Goal: Information Seeking & Learning: Learn about a topic

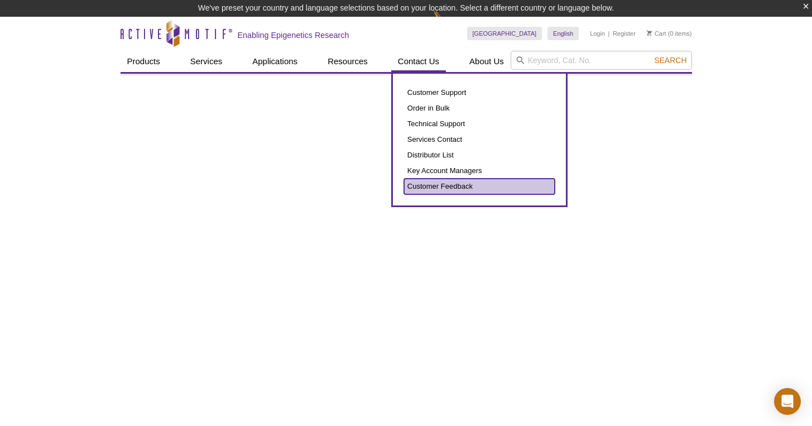
click at [438, 186] on link "Customer Feedback" at bounding box center [479, 187] width 151 height 16
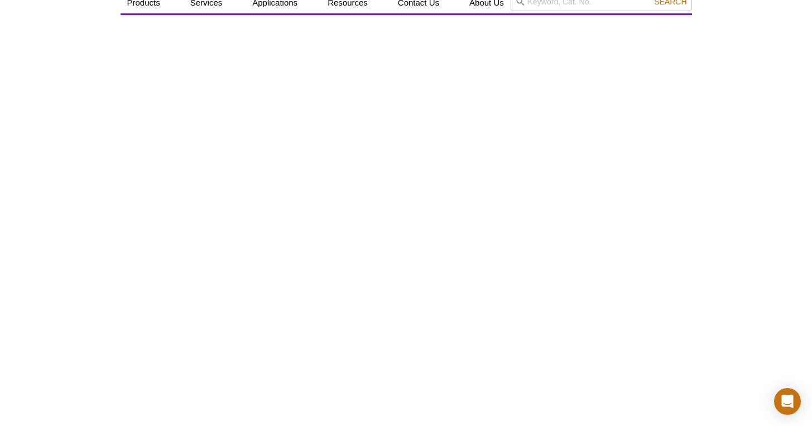
scroll to position [32, 0]
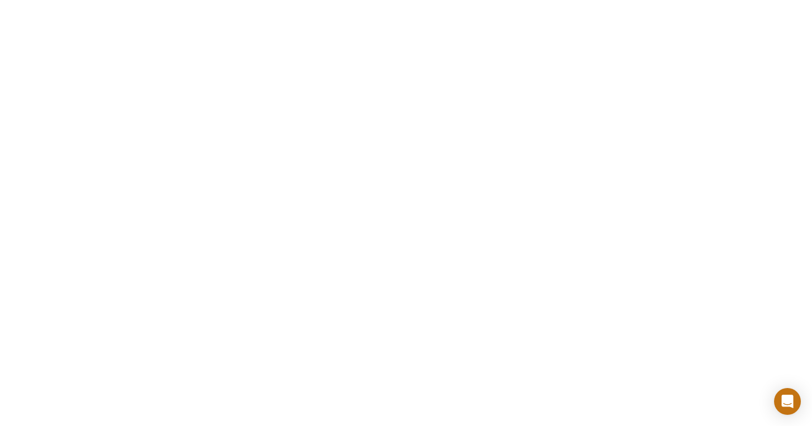
scroll to position [0, 0]
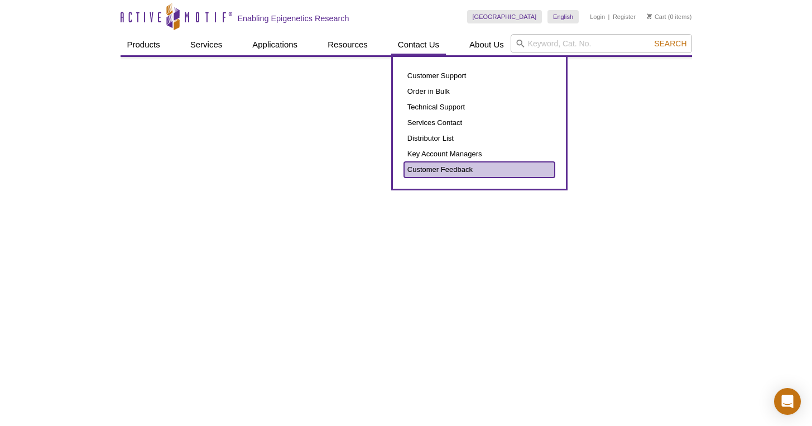
click at [429, 174] on link "Customer Feedback" at bounding box center [479, 170] width 151 height 16
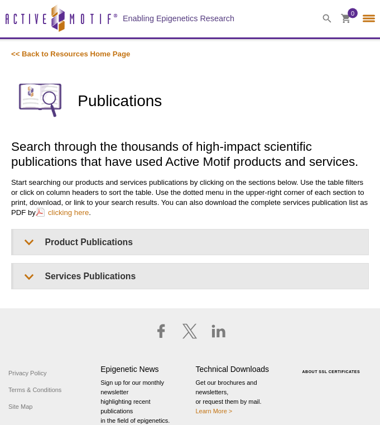
select select "[GEOGRAPHIC_DATA]"
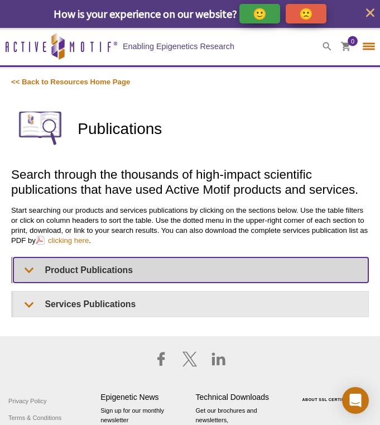
click at [101, 275] on summary "Product Publications" at bounding box center [190, 269] width 355 height 25
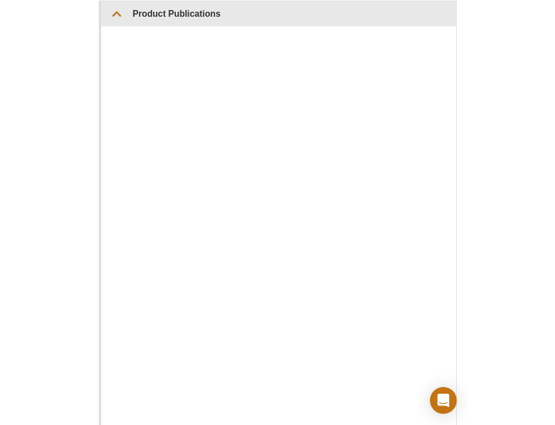
scroll to position [247, 0]
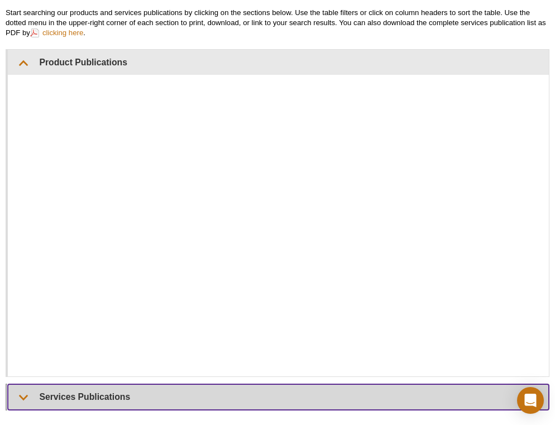
click at [101, 385] on summary "Services Publications" at bounding box center [278, 396] width 541 height 25
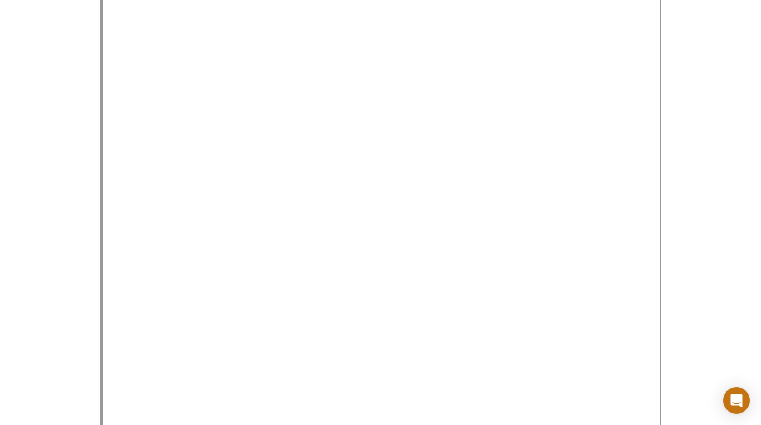
scroll to position [645, 0]
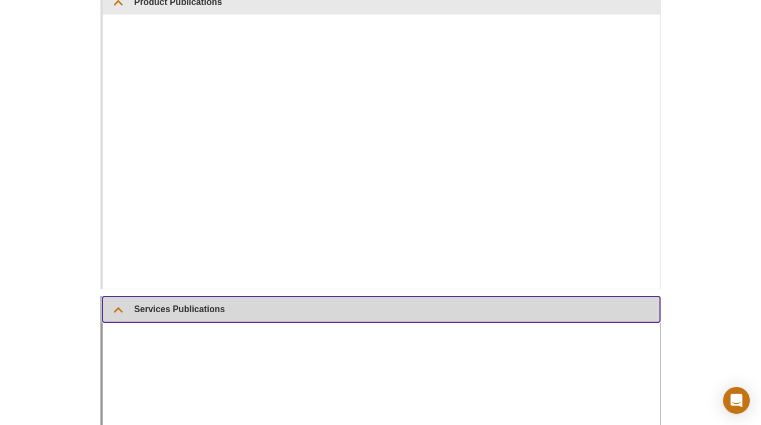
click at [186, 316] on summary "Services Publications" at bounding box center [382, 308] width 558 height 25
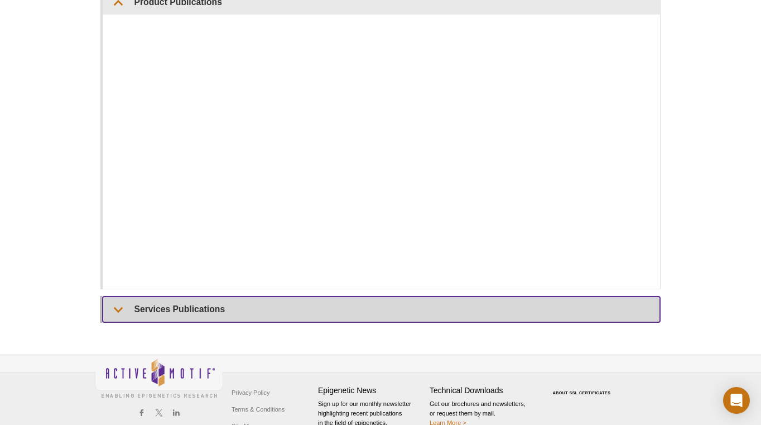
scroll to position [174, 0]
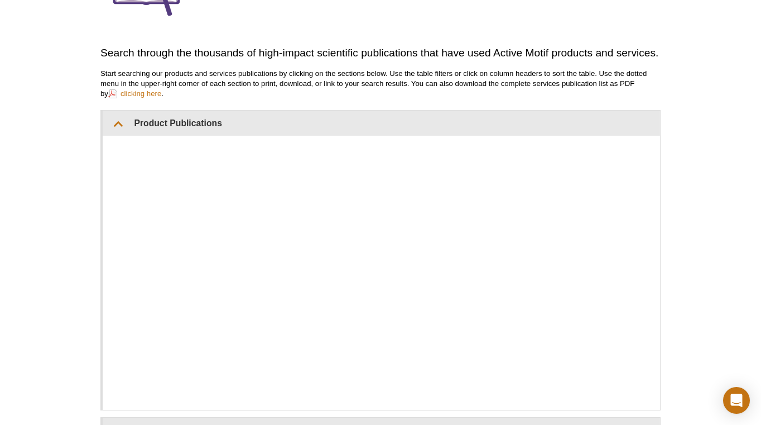
click at [21, 261] on div "Active Motif Logo Enabling Epigenetics Research 0 Search Skip to content Active…" at bounding box center [380, 213] width 761 height 719
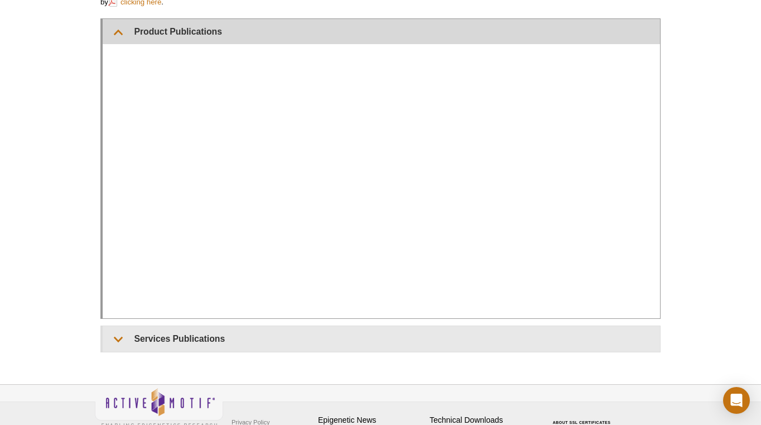
scroll to position [320, 0]
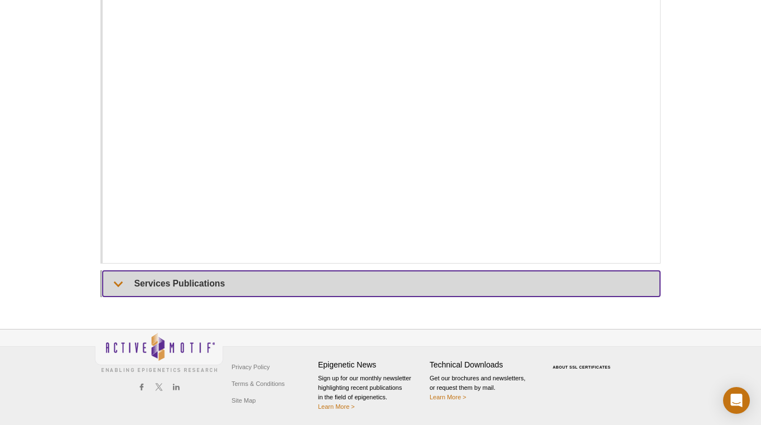
click at [169, 282] on summary "Services Publications" at bounding box center [382, 283] width 558 height 25
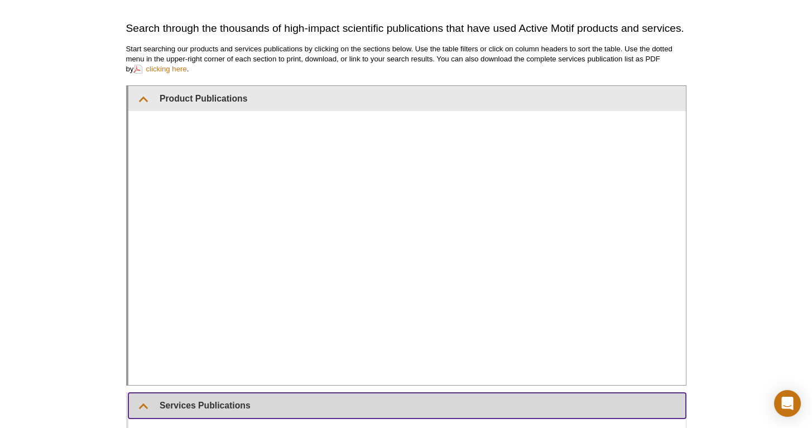
scroll to position [208, 0]
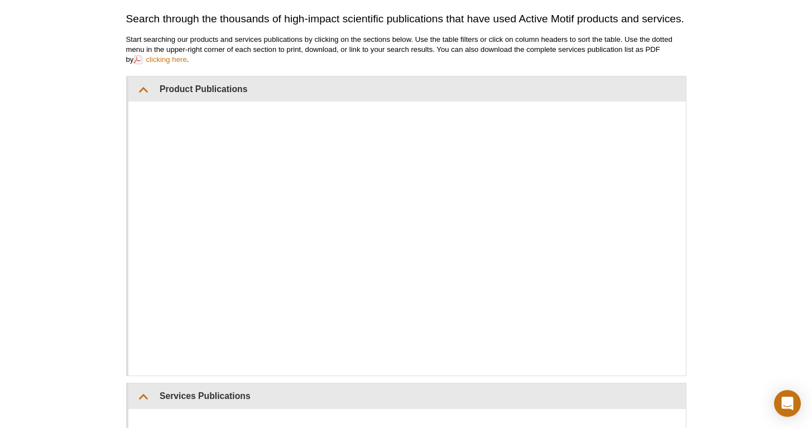
click at [107, 349] on div "Active Motif Logo Enabling Epigenetics Research 0 Search Skip to content Active…" at bounding box center [406, 411] width 812 height 1182
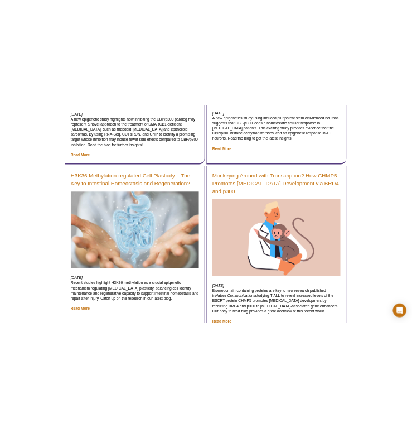
scroll to position [799, 0]
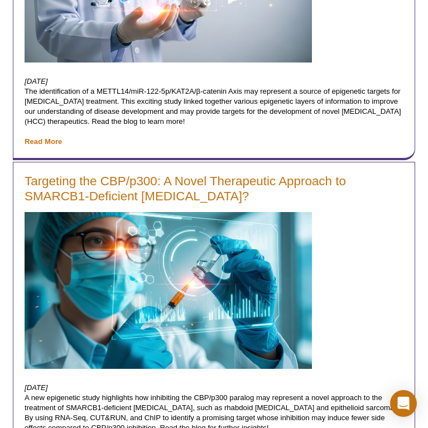
select select "[GEOGRAPHIC_DATA]"
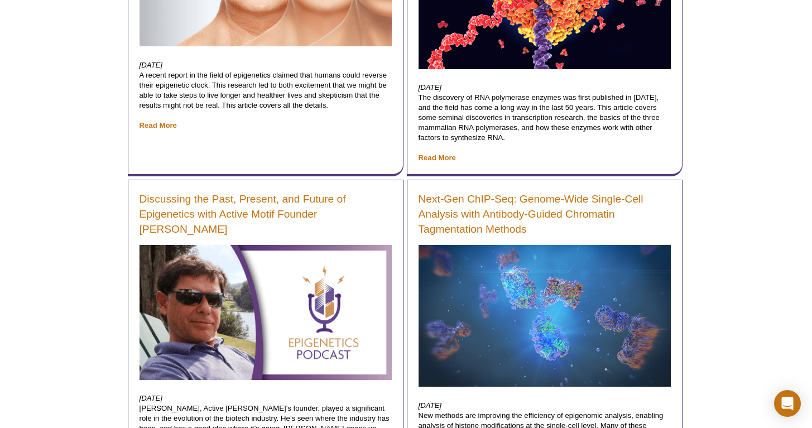
scroll to position [17476, 0]
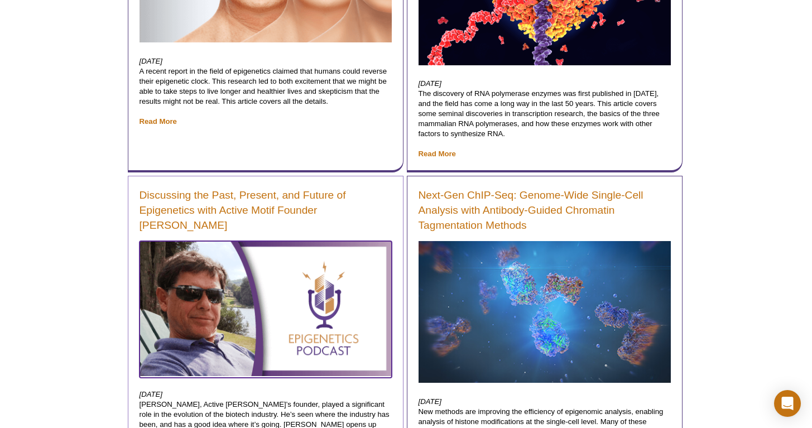
click at [252, 241] on img at bounding box center [266, 308] width 252 height 135
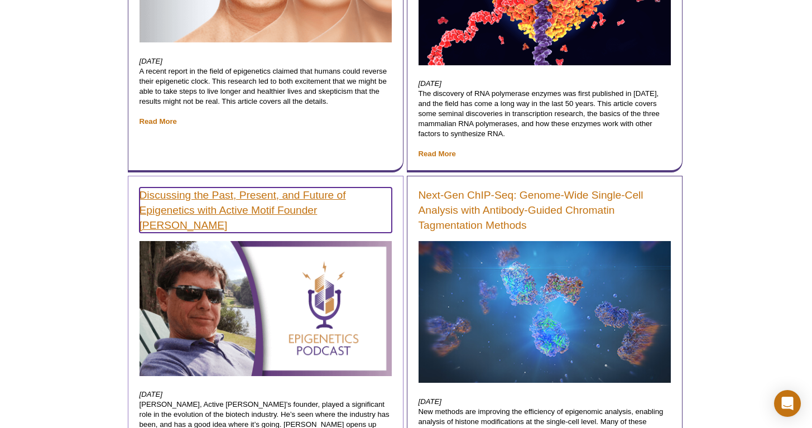
click at [184, 188] on link "Discussing the Past, Present, and Future of Epigenetics with Active Motif Found…" at bounding box center [266, 210] width 252 height 45
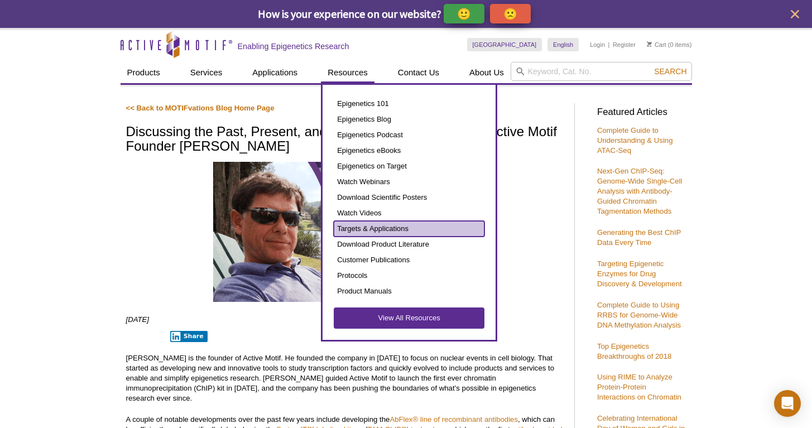
click at [387, 228] on link "Targets & Applications" at bounding box center [409, 229] width 151 height 16
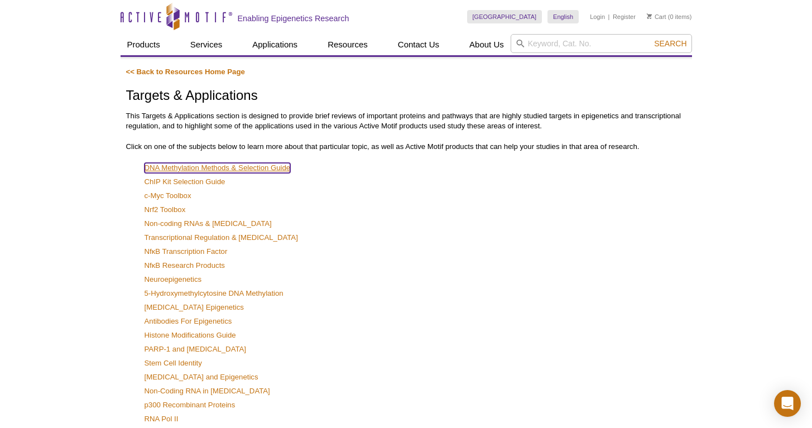
click at [266, 170] on link "DNA Methylation Methods & Selection Guide" at bounding box center [218, 168] width 146 height 10
click at [196, 184] on link "ChIP Kit Selection Guide" at bounding box center [185, 182] width 81 height 10
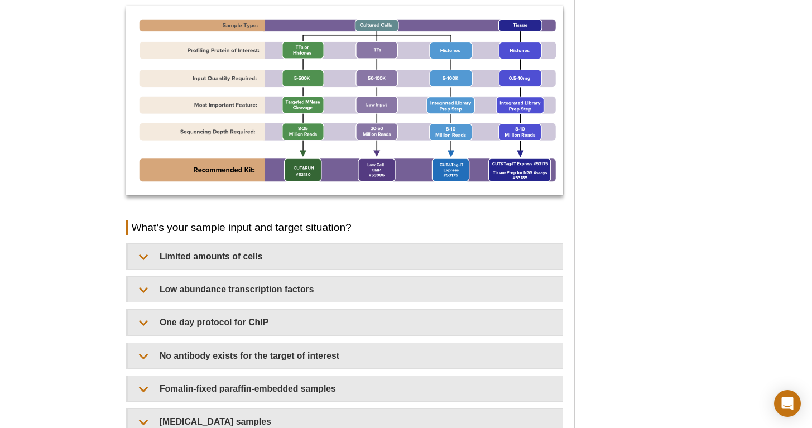
scroll to position [947, 0]
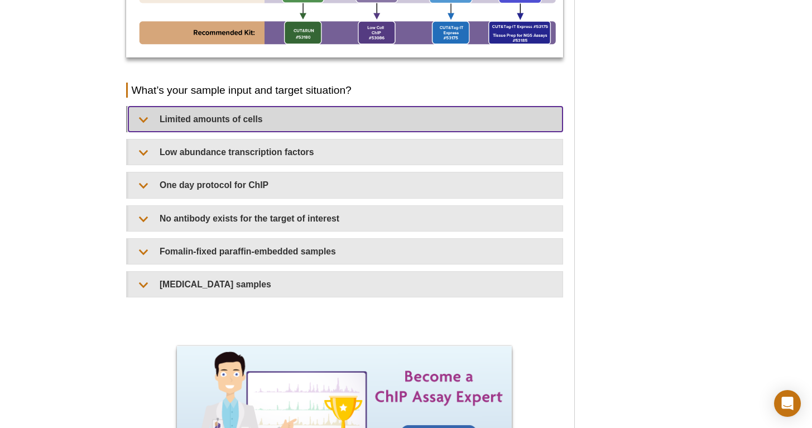
click at [269, 129] on summary "Limited amounts of cells​" at bounding box center [345, 119] width 434 height 25
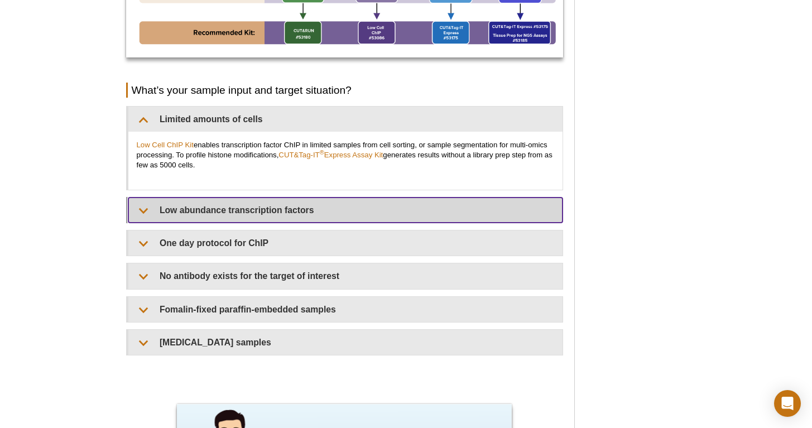
click at [305, 207] on summary "Low abundance transcription factors​" at bounding box center [345, 210] width 434 height 25
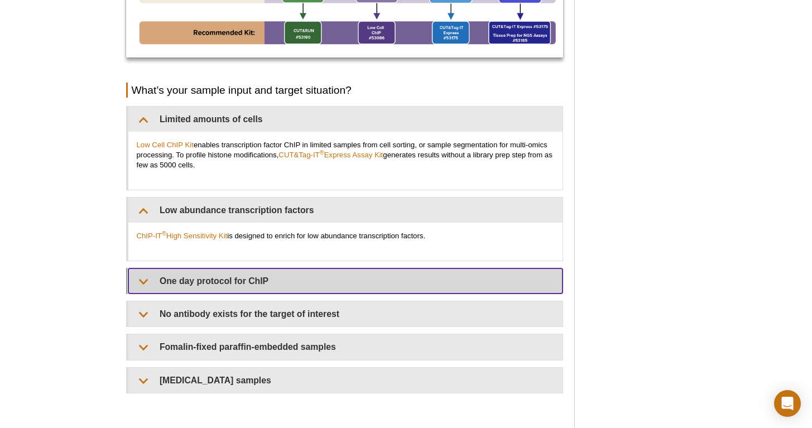
click at [231, 281] on summary "One day protocol for ChIP​​" at bounding box center [345, 280] width 434 height 25
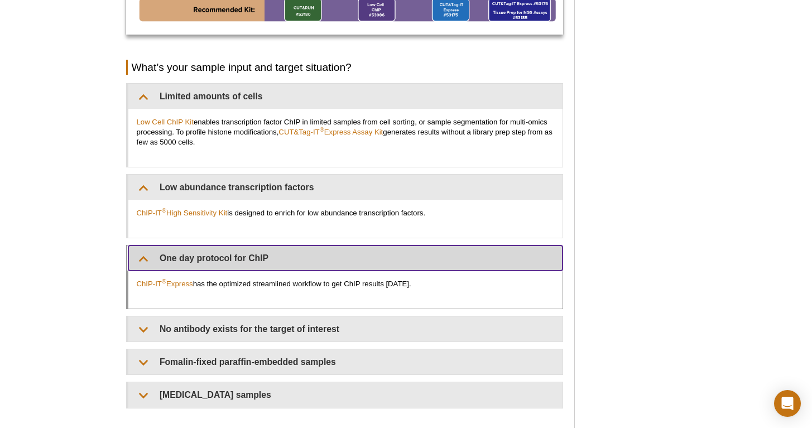
scroll to position [978, 0]
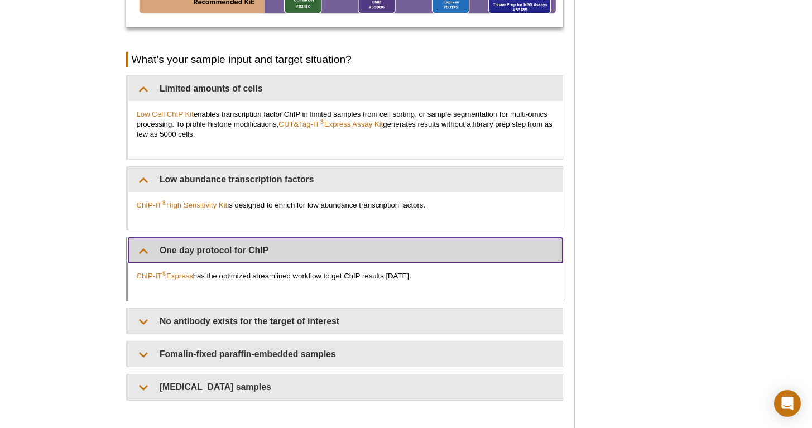
click at [202, 242] on summary "One day protocol for ChIP​​" at bounding box center [345, 250] width 434 height 25
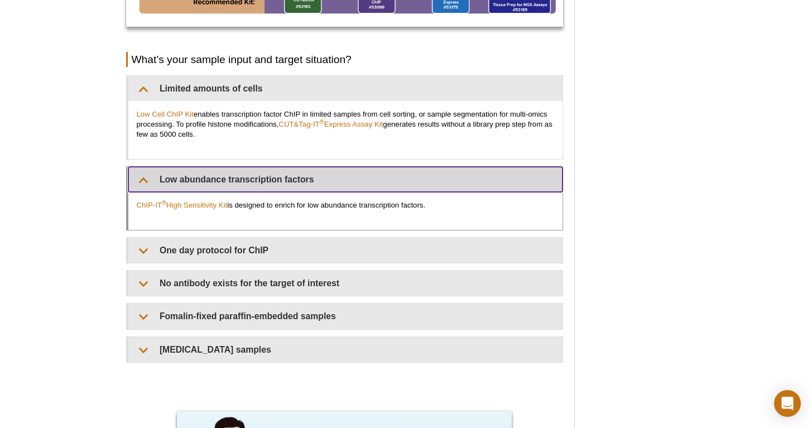
click at [208, 175] on summary "Low abundance transcription factors​" at bounding box center [345, 179] width 434 height 25
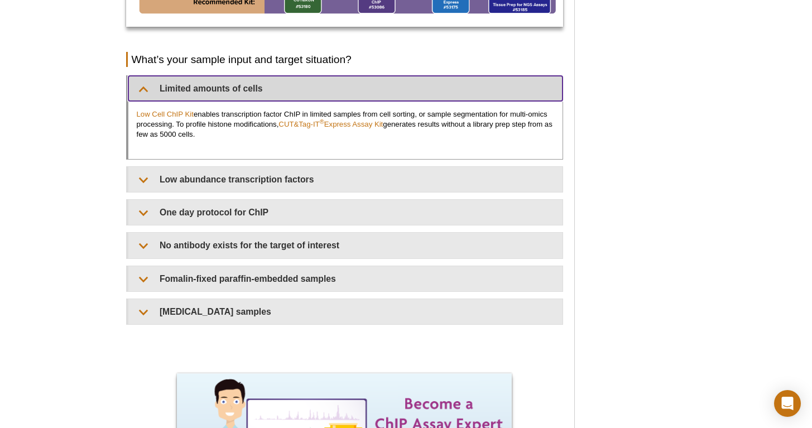
click at [215, 95] on summary "Limited amounts of cells​" at bounding box center [345, 88] width 434 height 25
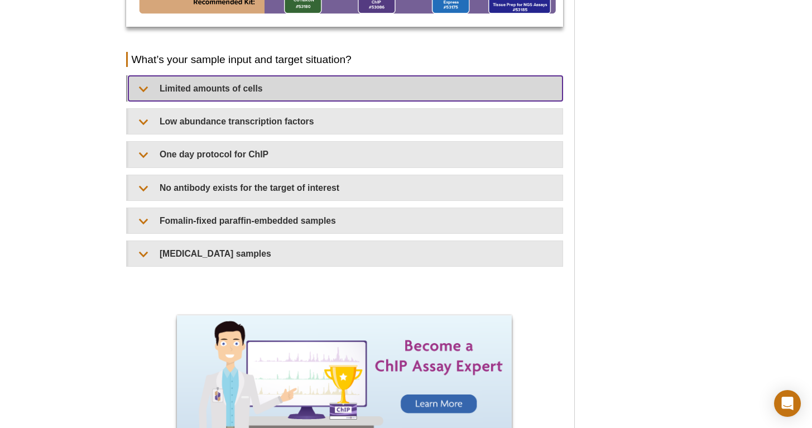
click at [215, 94] on summary "Limited amounts of cells​" at bounding box center [345, 88] width 434 height 25
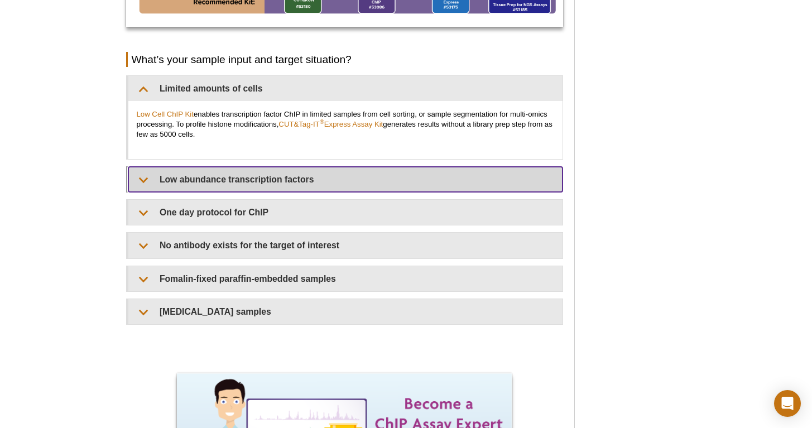
click at [223, 178] on summary "Low abundance transcription factors​" at bounding box center [345, 179] width 434 height 25
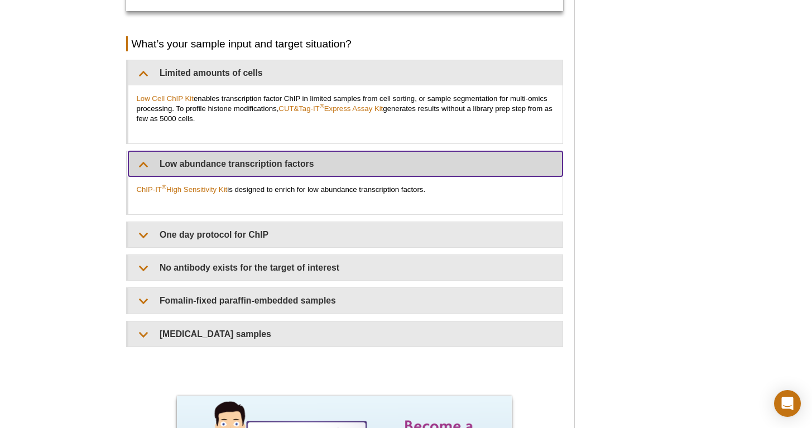
scroll to position [994, 0]
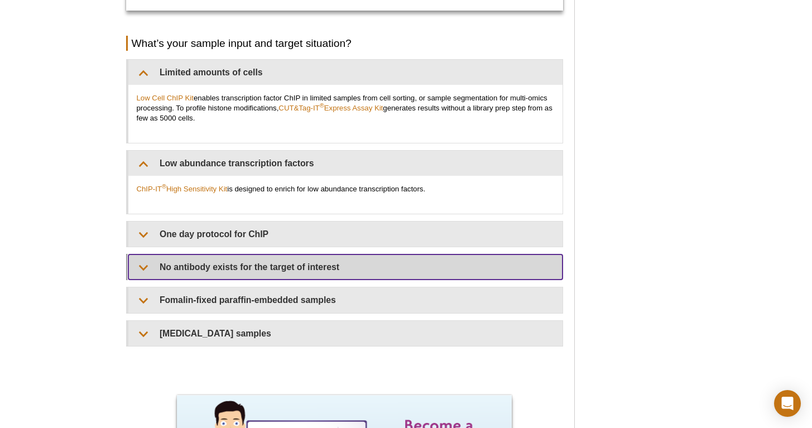
click at [261, 255] on summary "No antibody exists for the target of interest​​" at bounding box center [345, 267] width 434 height 25
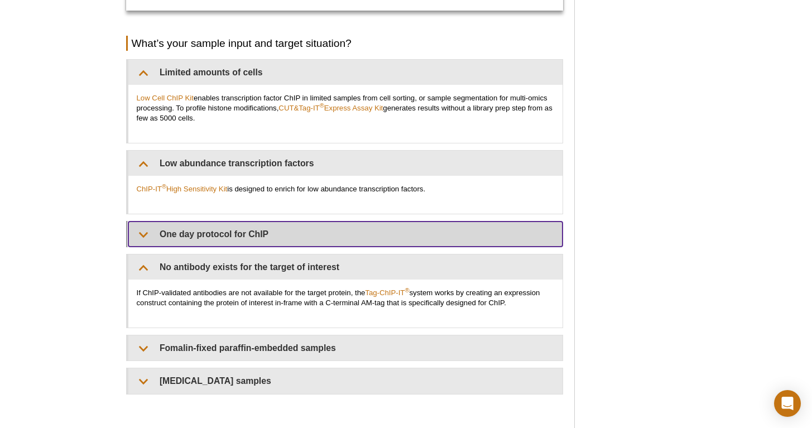
click at [267, 238] on summary "One day protocol for ChIP​​" at bounding box center [345, 234] width 434 height 25
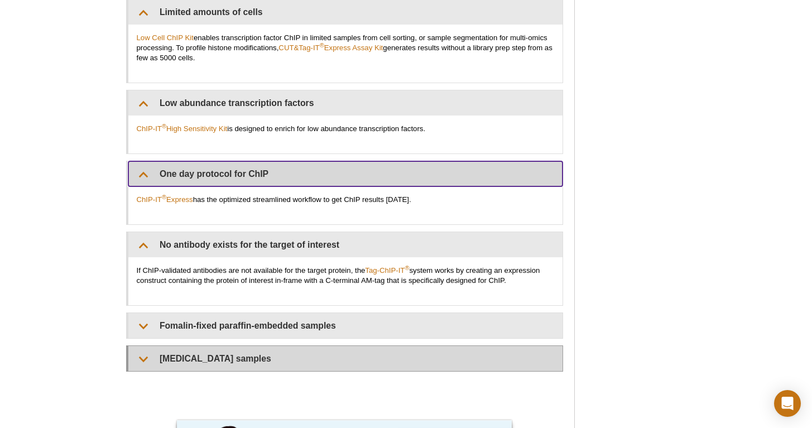
scroll to position [1056, 0]
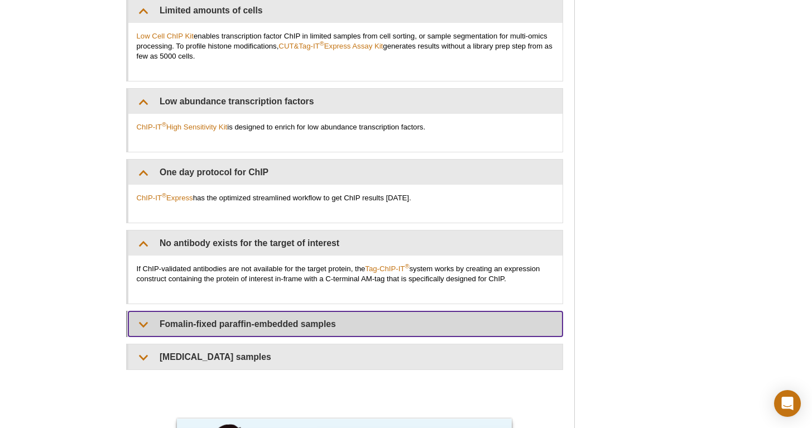
click at [259, 332] on summary "Fomalin-fixed paraffin-embedded samples​​" at bounding box center [345, 323] width 434 height 25
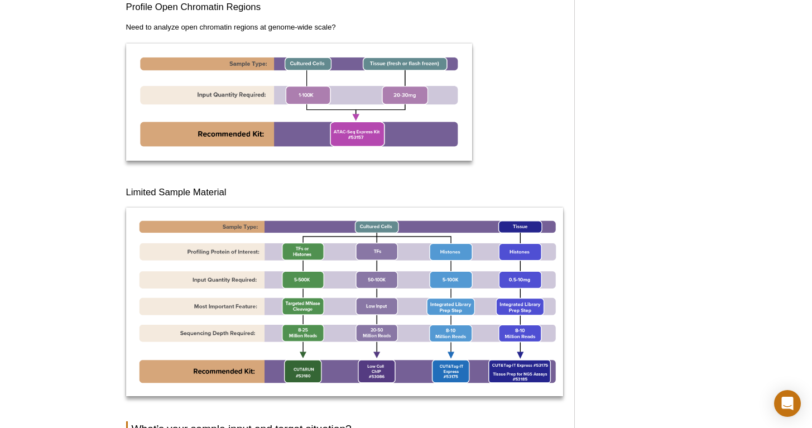
scroll to position [607, 0]
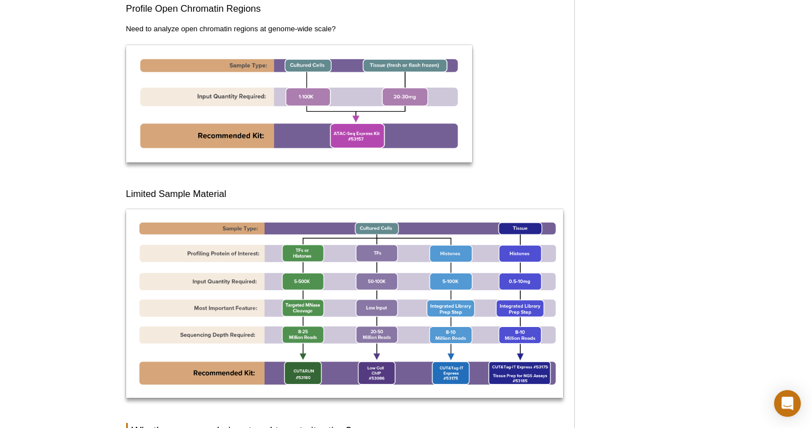
click at [85, 243] on div "Active Motif Logo Enabling Epigenetics Research 0 Search Skip to content Active…" at bounding box center [406, 287] width 812 height 1788
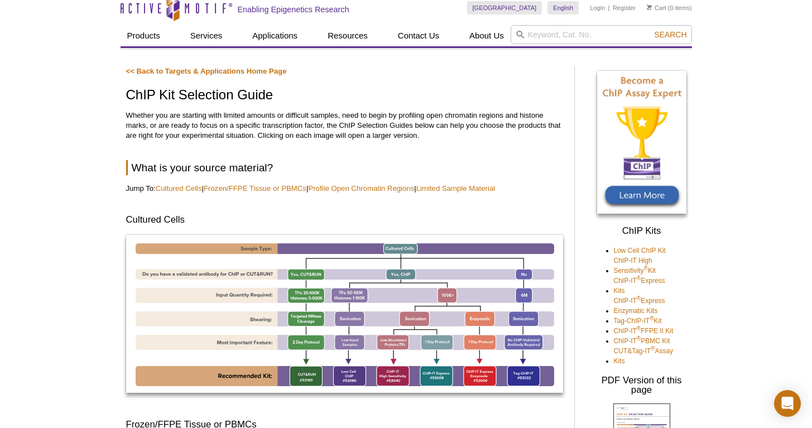
scroll to position [0, 0]
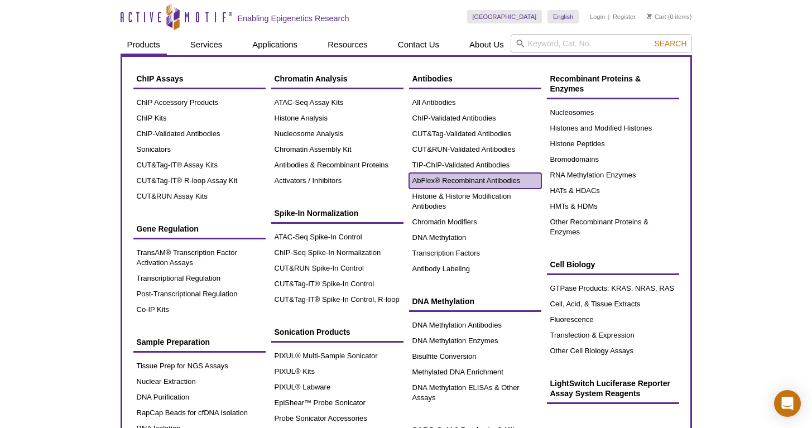
click at [459, 183] on link "AbFlex® Recombinant Antibodies" at bounding box center [475, 181] width 132 height 16
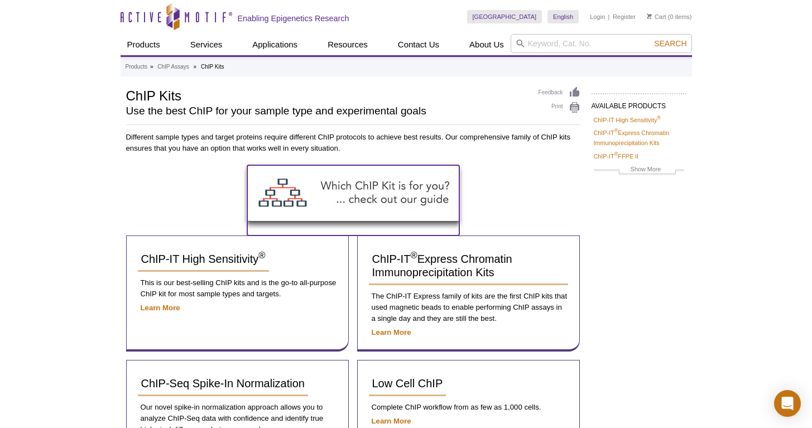
click at [425, 194] on img at bounding box center [353, 193] width 212 height 56
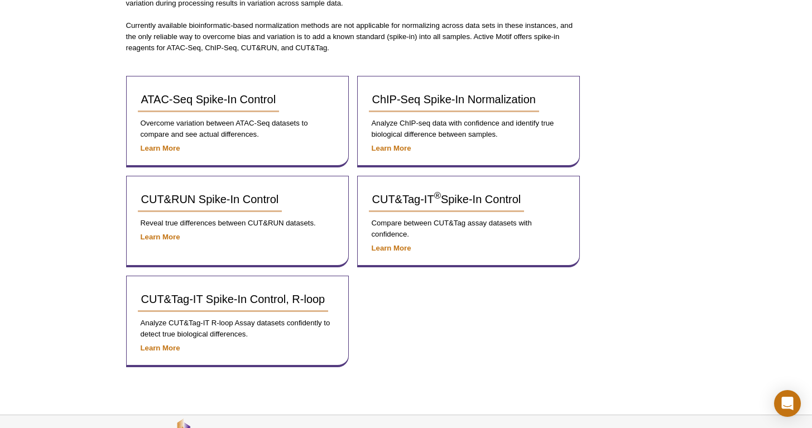
scroll to position [206, 0]
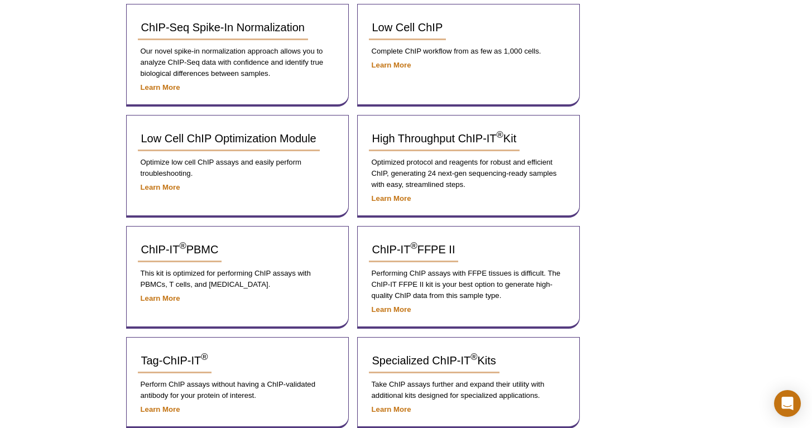
scroll to position [491, 0]
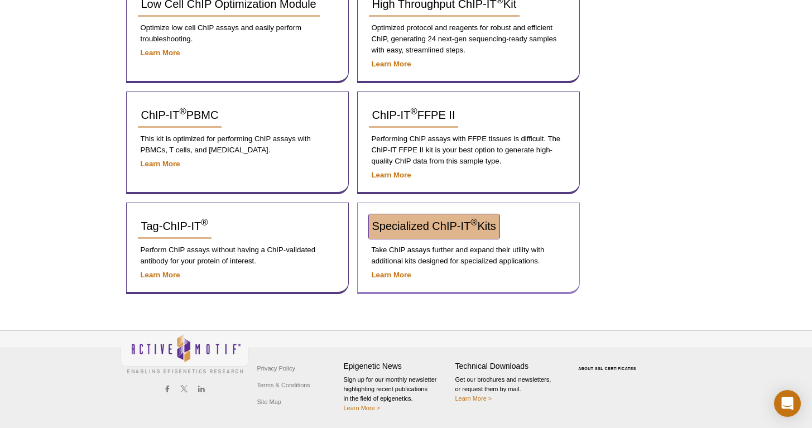
click at [434, 224] on span "Specialized ChIP-IT ® Kits" at bounding box center [434, 226] width 124 height 12
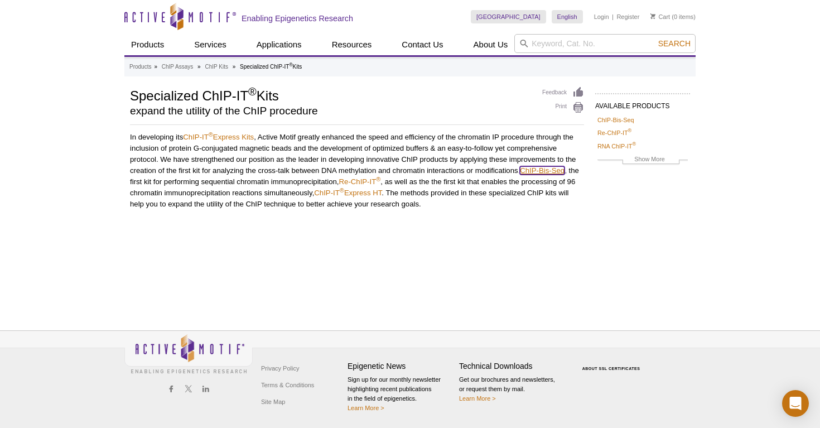
click at [545, 173] on link "ChIP-Bis-Seq" at bounding box center [542, 170] width 45 height 8
click at [366, 181] on link "Re-ChIP-IT ®" at bounding box center [360, 181] width 42 height 8
click at [367, 193] on link "ChIP-IT ® Express HT" at bounding box center [348, 193] width 68 height 8
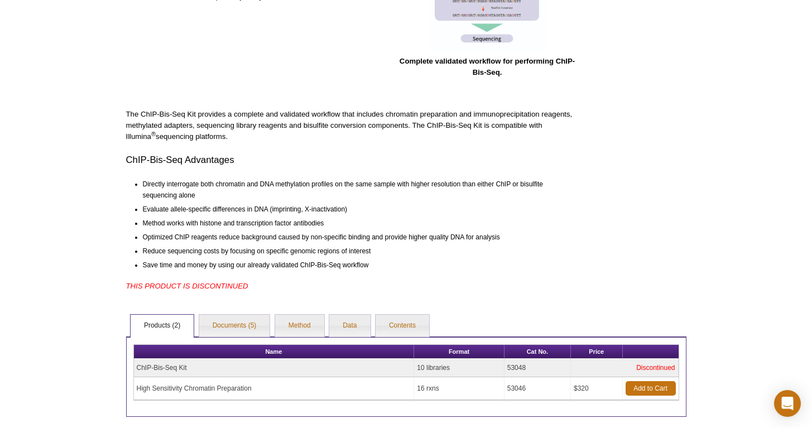
scroll to position [330, 0]
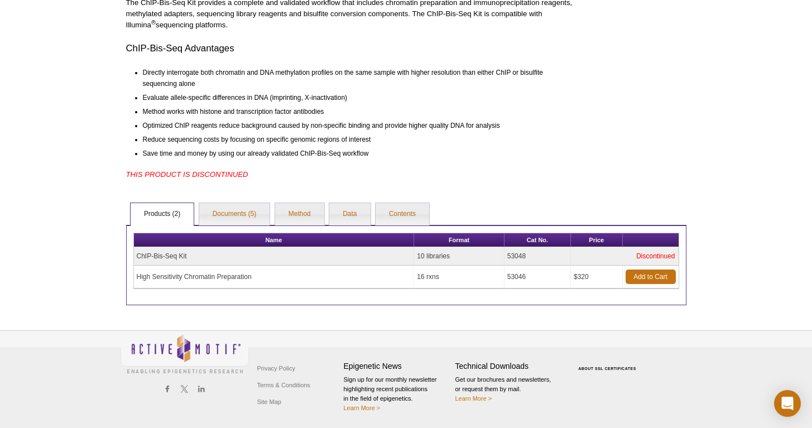
drag, startPoint x: 140, startPoint y: 272, endPoint x: 238, endPoint y: 276, distance: 98.3
click at [238, 276] on td "High Sensitivity Chromatin Preparation" at bounding box center [274, 277] width 281 height 23
click at [277, 281] on td "High Sensitivity Chromatin Preparation" at bounding box center [274, 277] width 281 height 23
drag, startPoint x: 271, startPoint y: 281, endPoint x: 129, endPoint y: 279, distance: 142.3
click at [129, 279] on div "Name Format Cat No. Price ChIP-Bis-Seq Kit 10 libraries 53048 Discontinued High…" at bounding box center [406, 265] width 560 height 81
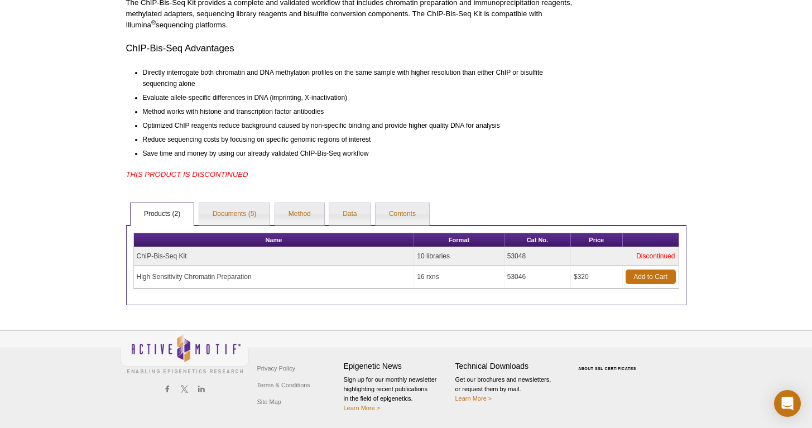
click at [129, 279] on div "Name Format Cat No. Price ChIP-Bis-Seq Kit 10 libraries 53048 Discontinued High…" at bounding box center [406, 265] width 560 height 81
click at [167, 278] on td "High Sensitivity Chromatin Preparation" at bounding box center [274, 277] width 281 height 23
click at [167, 277] on td "High Sensitivity Chromatin Preparation" at bounding box center [274, 277] width 281 height 23
click at [229, 215] on link "Documents (5)" at bounding box center [234, 214] width 71 height 22
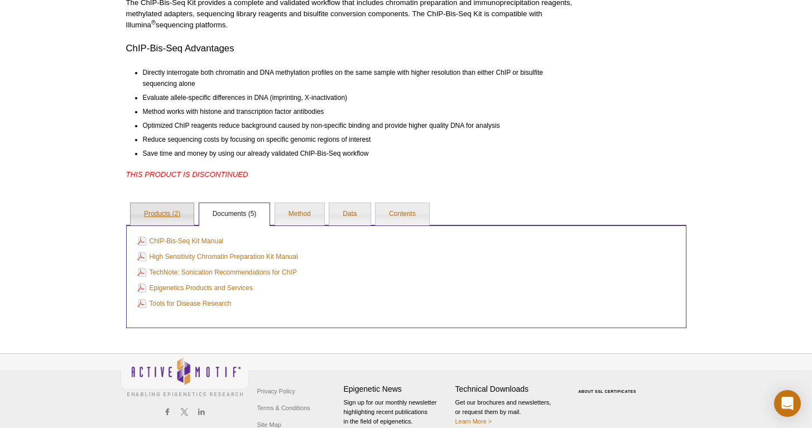
click at [181, 216] on link "Products (2)" at bounding box center [162, 214] width 63 height 22
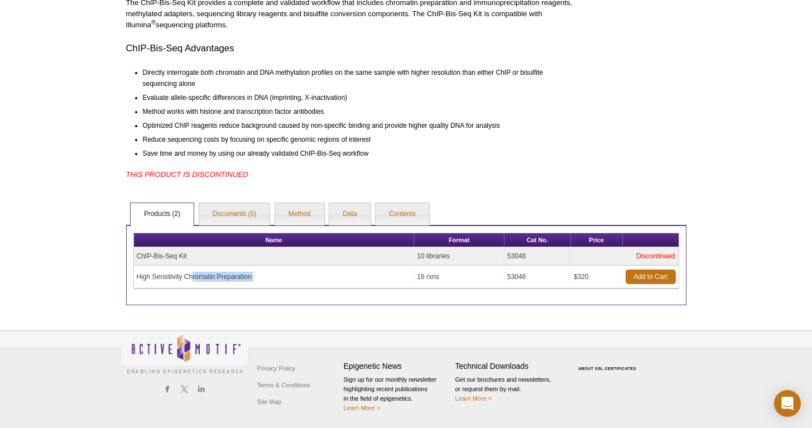
drag, startPoint x: 177, startPoint y: 257, endPoint x: 137, endPoint y: 258, distance: 40.8
click at [137, 258] on td "ChIP-Bis-Seq Kit" at bounding box center [274, 256] width 281 height 18
copy td "ChIP-Bis-Seq"
click at [657, 255] on td "Discontinued" at bounding box center [624, 256] width 107 height 18
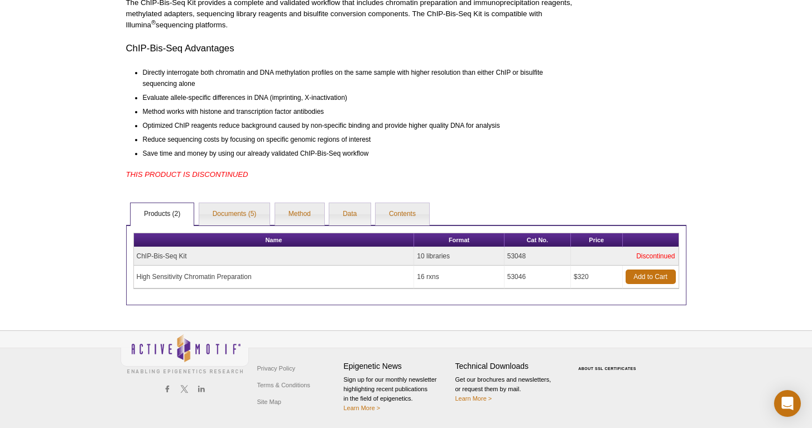
click at [521, 257] on td "53048" at bounding box center [538, 256] width 66 height 18
click at [521, 256] on td "53048" at bounding box center [538, 256] width 66 height 18
copy td "53048"
click at [524, 254] on td "53048" at bounding box center [538, 256] width 66 height 18
click at [523, 255] on td "53048" at bounding box center [538, 256] width 66 height 18
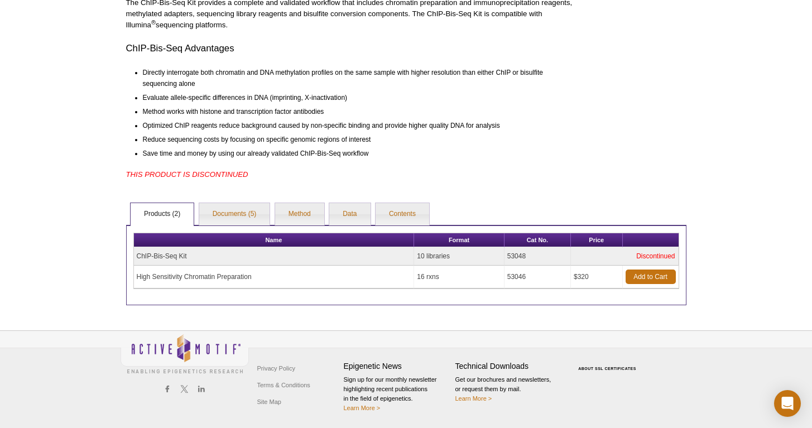
click at [523, 255] on td "53048" at bounding box center [538, 256] width 66 height 18
copy td "53048"
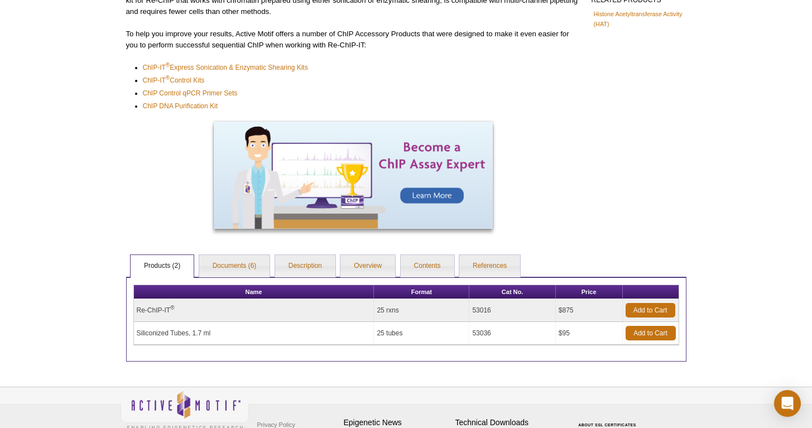
scroll to position [260, 0]
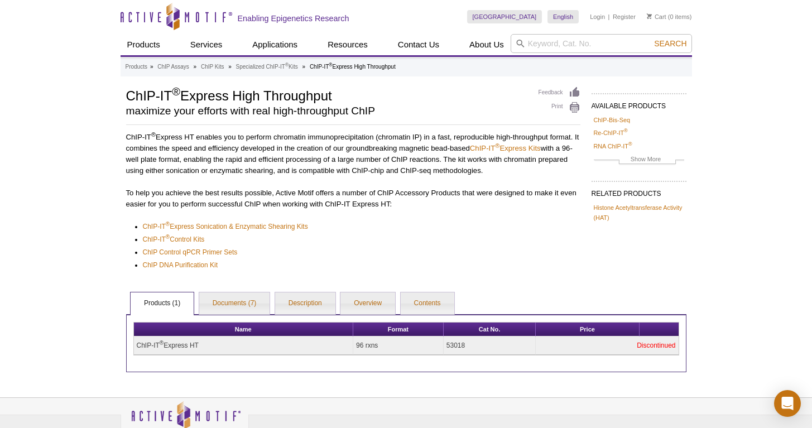
click at [457, 344] on td "53018" at bounding box center [490, 346] width 93 height 18
copy td "53018"
click at [767, 158] on div "Active Motif Logo Enabling Epigenetics Research 0 Search Skip to content Active…" at bounding box center [406, 247] width 812 height 495
click at [453, 342] on td "53018" at bounding box center [490, 346] width 93 height 18
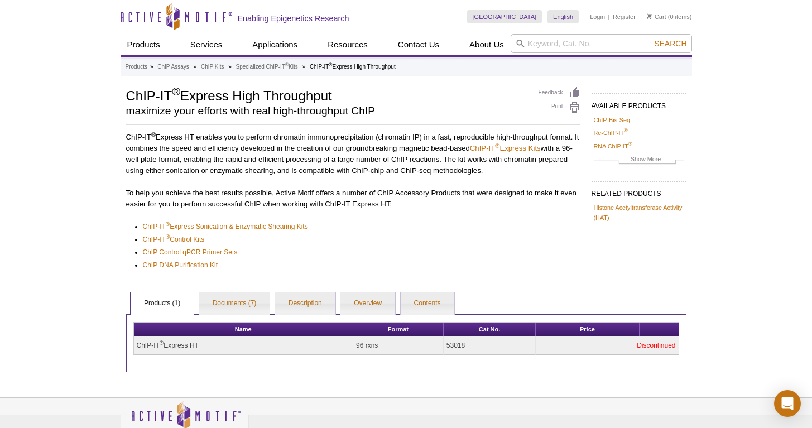
click at [453, 342] on td "53018" at bounding box center [490, 346] width 93 height 18
copy td "53018"
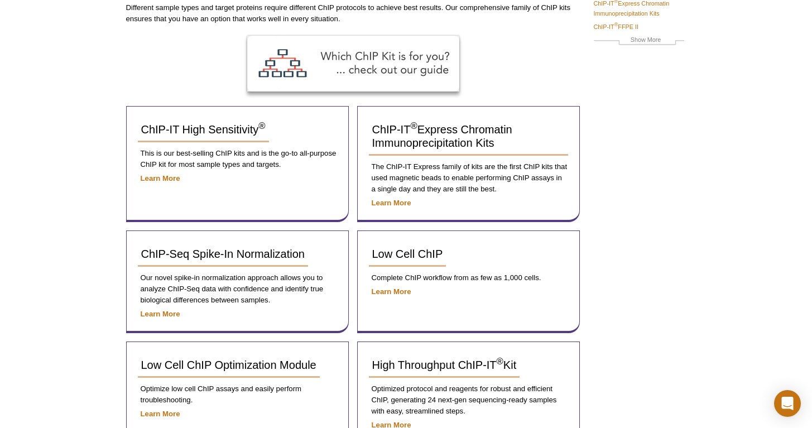
scroll to position [98, 0]
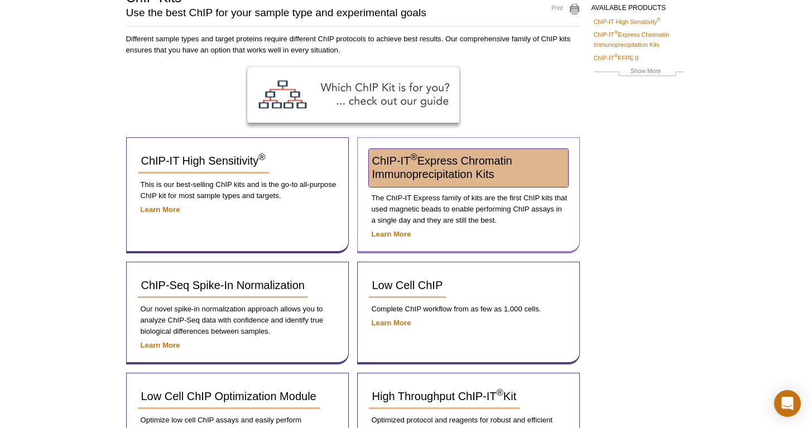
click at [445, 169] on span "ChIP-IT ® Express Chromatin Immunoprecipitation Kits" at bounding box center [442, 168] width 140 height 26
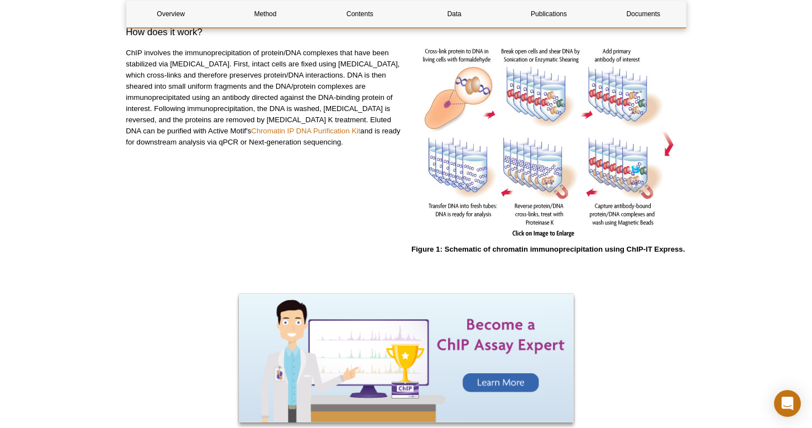
scroll to position [603, 0]
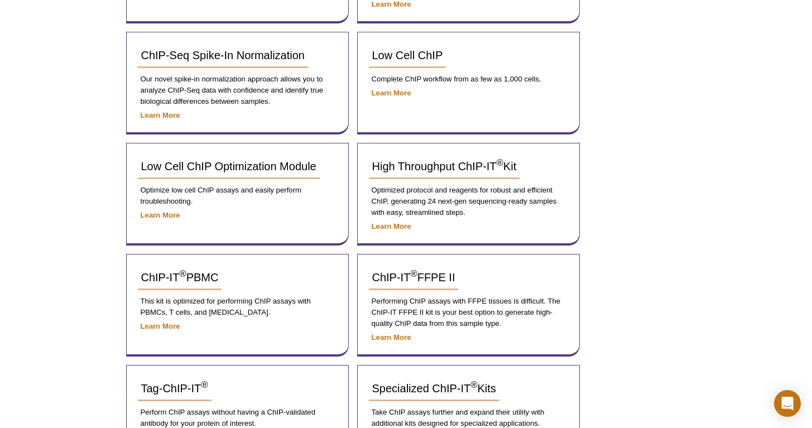
scroll to position [491, 0]
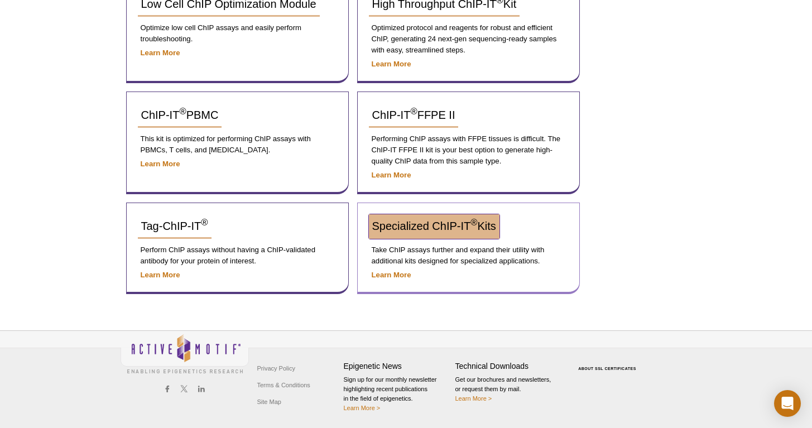
click at [419, 220] on span "Specialized ChIP-IT ® Kits" at bounding box center [434, 226] width 124 height 12
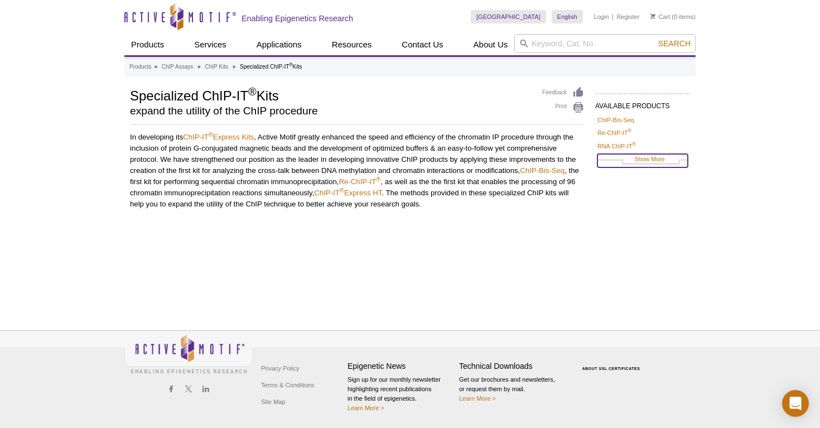
click at [639, 162] on link "Show More" at bounding box center [643, 160] width 90 height 13
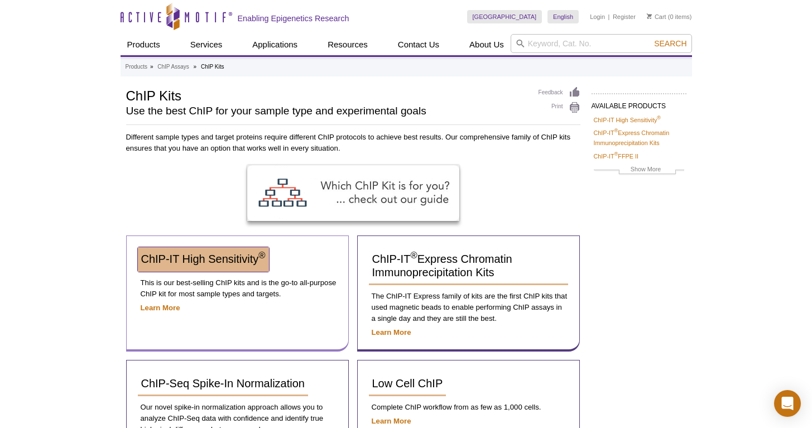
click at [203, 261] on span "ChIP-IT High Sensitivity ®" at bounding box center [203, 259] width 124 height 12
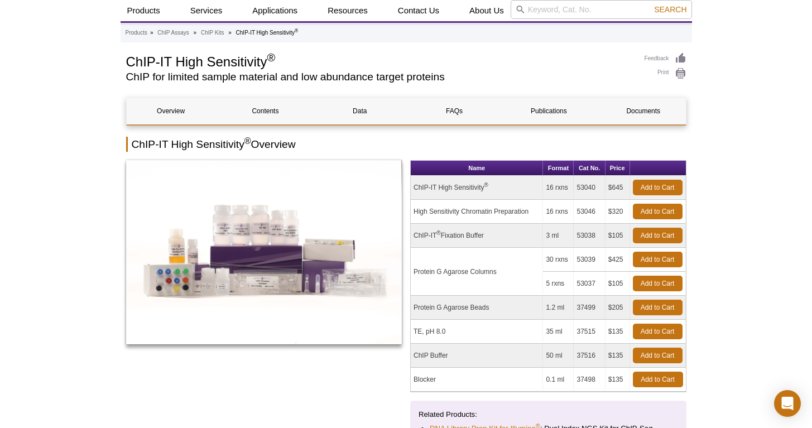
scroll to position [46, 0]
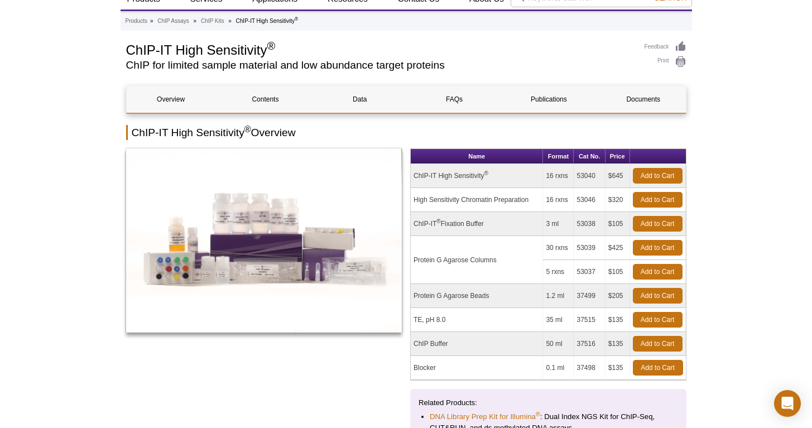
drag, startPoint x: 494, startPoint y: 200, endPoint x: 449, endPoint y: 199, distance: 45.2
click at [449, 199] on td "High Sensitivity Chromatin Preparation" at bounding box center [477, 200] width 132 height 24
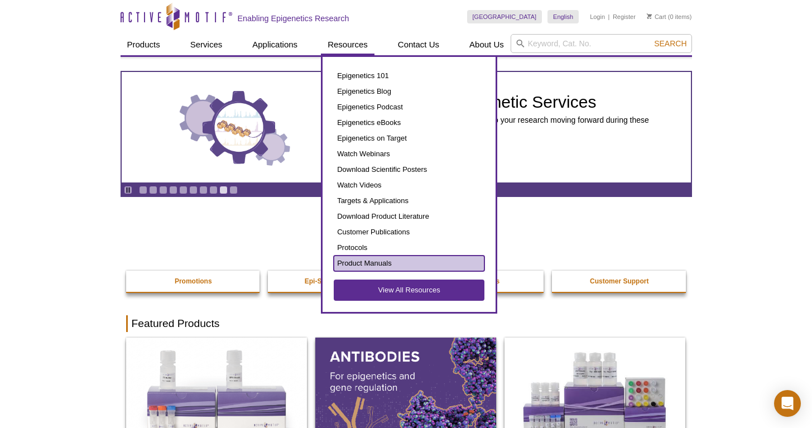
click at [393, 269] on link "Product Manuals" at bounding box center [409, 264] width 151 height 16
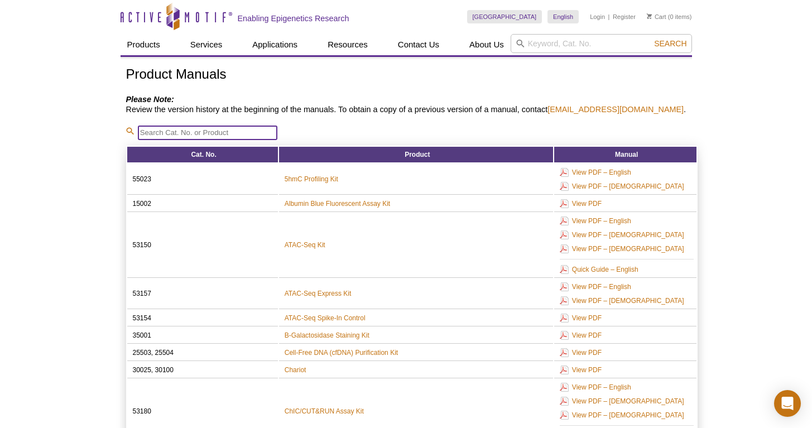
click at [247, 131] on input "search" at bounding box center [208, 133] width 140 height 15
paste input "53018"
type input "53018"
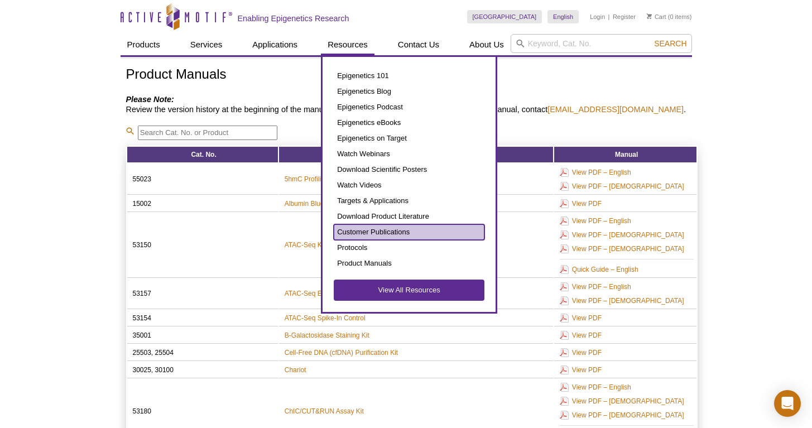
click at [388, 233] on link "Customer Publications" at bounding box center [409, 232] width 151 height 16
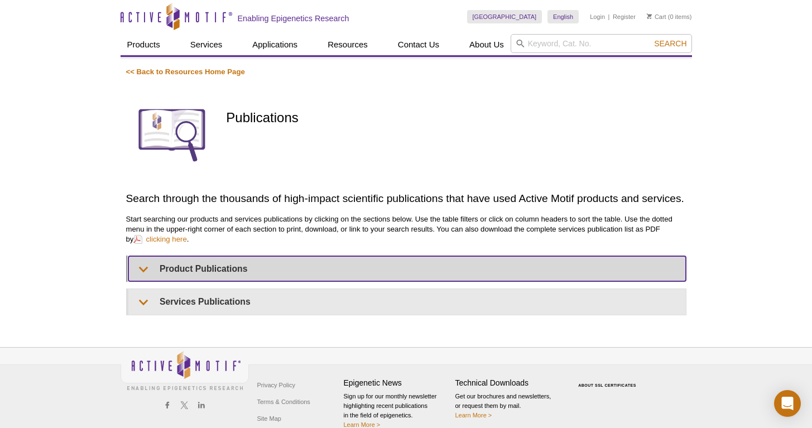
click at [227, 262] on summary "Product Publications" at bounding box center [407, 268] width 558 height 25
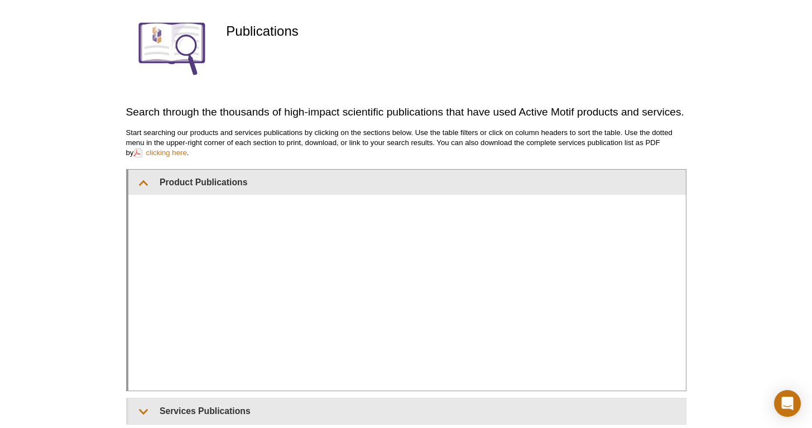
scroll to position [122, 0]
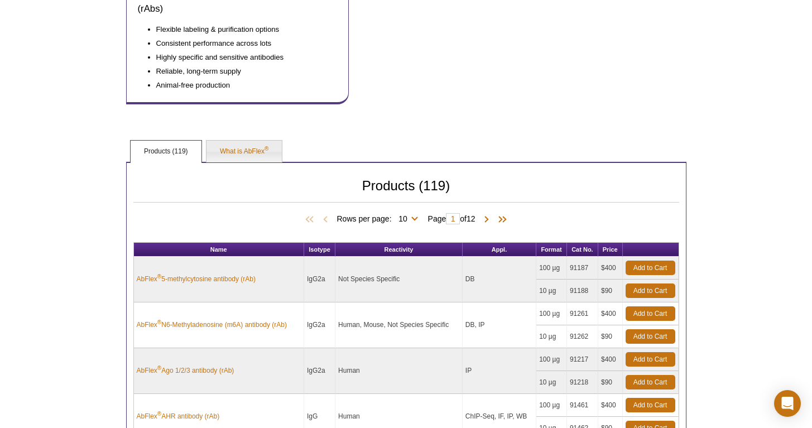
scroll to position [224, 0]
click at [195, 155] on link "Products (119)" at bounding box center [166, 152] width 71 height 22
click at [225, 156] on link "What is AbFlex ®" at bounding box center [244, 152] width 75 height 22
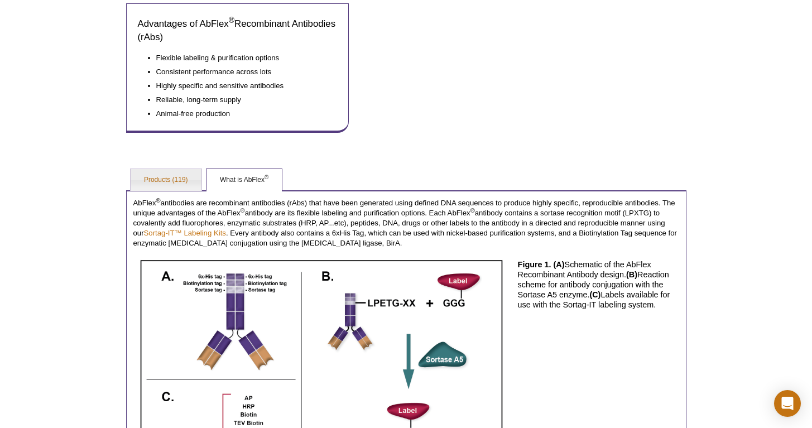
scroll to position [127, 0]
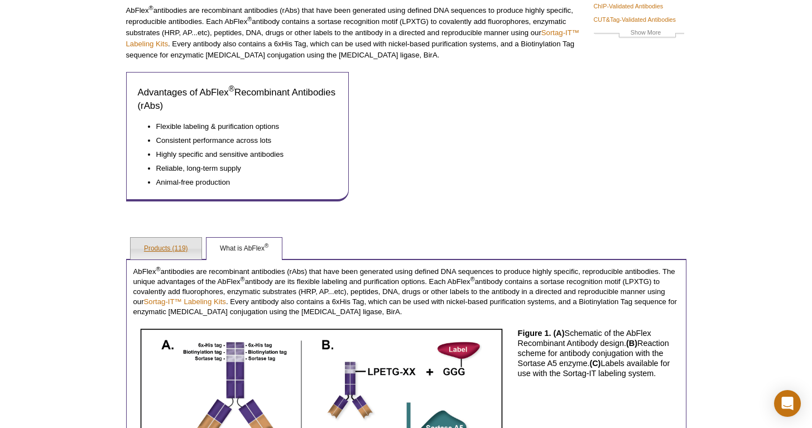
click at [161, 251] on link "Products (119)" at bounding box center [166, 249] width 71 height 22
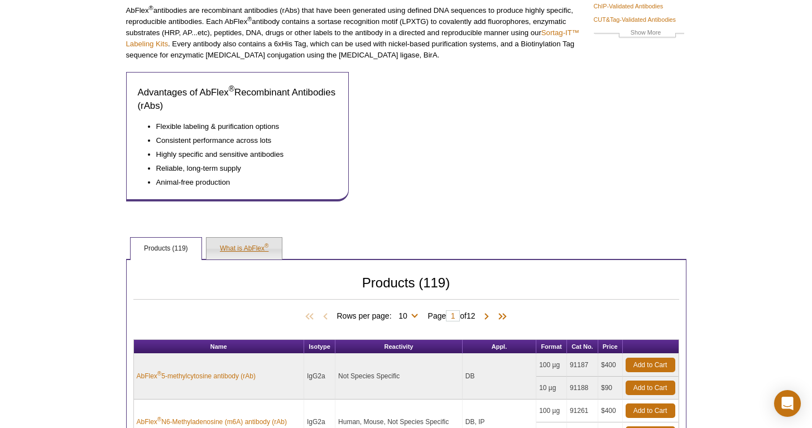
click at [225, 250] on link "What is AbFlex ®" at bounding box center [244, 249] width 75 height 22
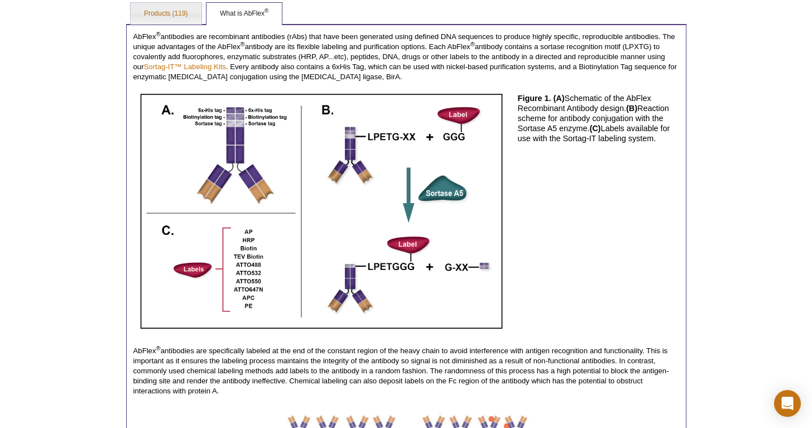
scroll to position [362, 0]
click at [152, 7] on link "Products (119)" at bounding box center [166, 14] width 71 height 22
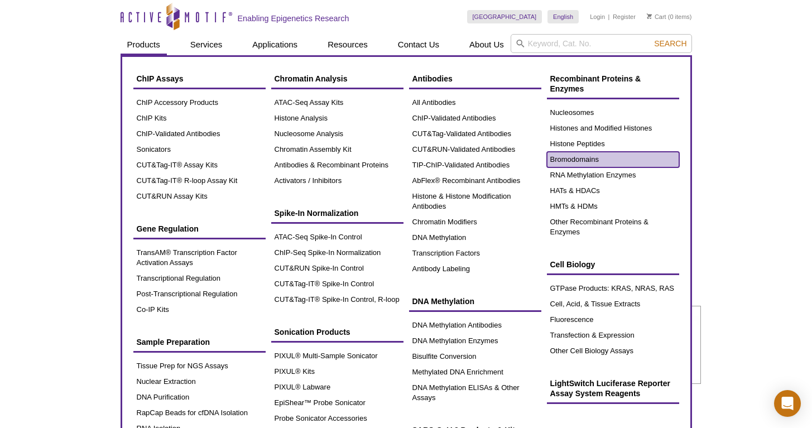
click at [574, 157] on link "Bromodomains" at bounding box center [613, 160] width 132 height 16
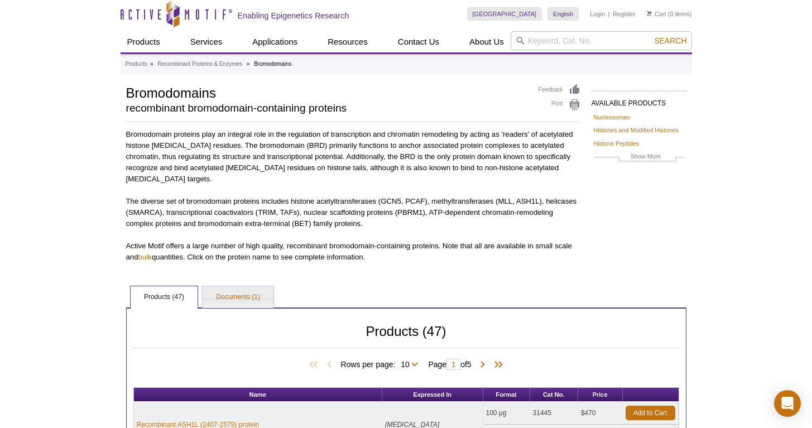
scroll to position [4, 0]
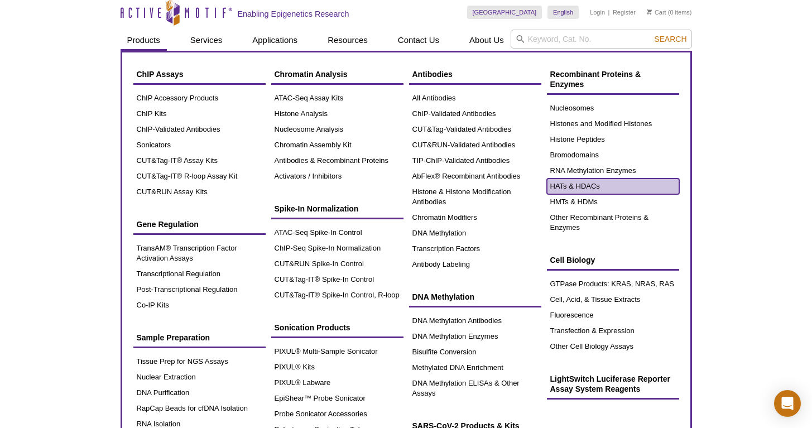
click at [627, 190] on link "HATs & HDACs" at bounding box center [613, 187] width 132 height 16
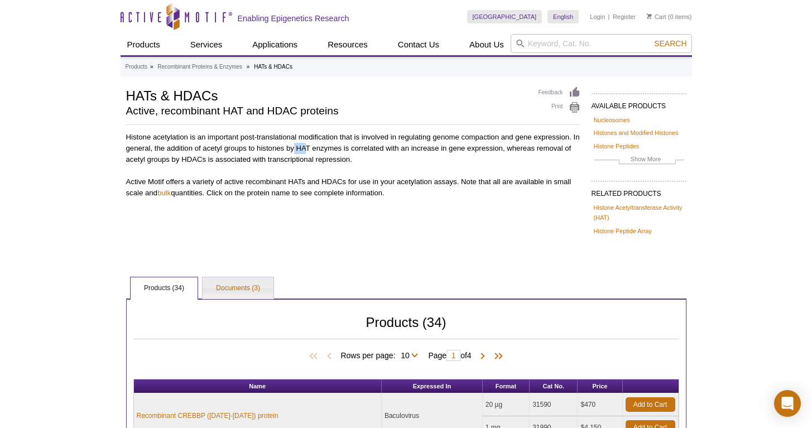
drag, startPoint x: 295, startPoint y: 150, endPoint x: 308, endPoint y: 146, distance: 13.3
click at [308, 146] on p "Histone acetylation is an important post-translational modification that is inv…" at bounding box center [353, 165] width 454 height 67
drag, startPoint x: 312, startPoint y: 144, endPoint x: 297, endPoint y: 148, distance: 15.2
click at [297, 148] on p "Histone acetylation is an important post-translational modification that is inv…" at bounding box center [353, 165] width 454 height 67
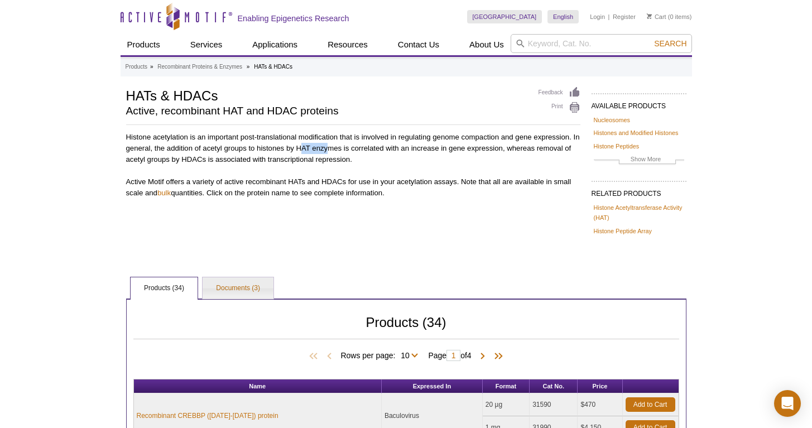
drag, startPoint x: 302, startPoint y: 144, endPoint x: 330, endPoint y: 147, distance: 28.0
click at [330, 147] on p "Histone acetylation is an important post-translational modification that is inv…" at bounding box center [353, 165] width 454 height 67
